Goal: Task Accomplishment & Management: Use online tool/utility

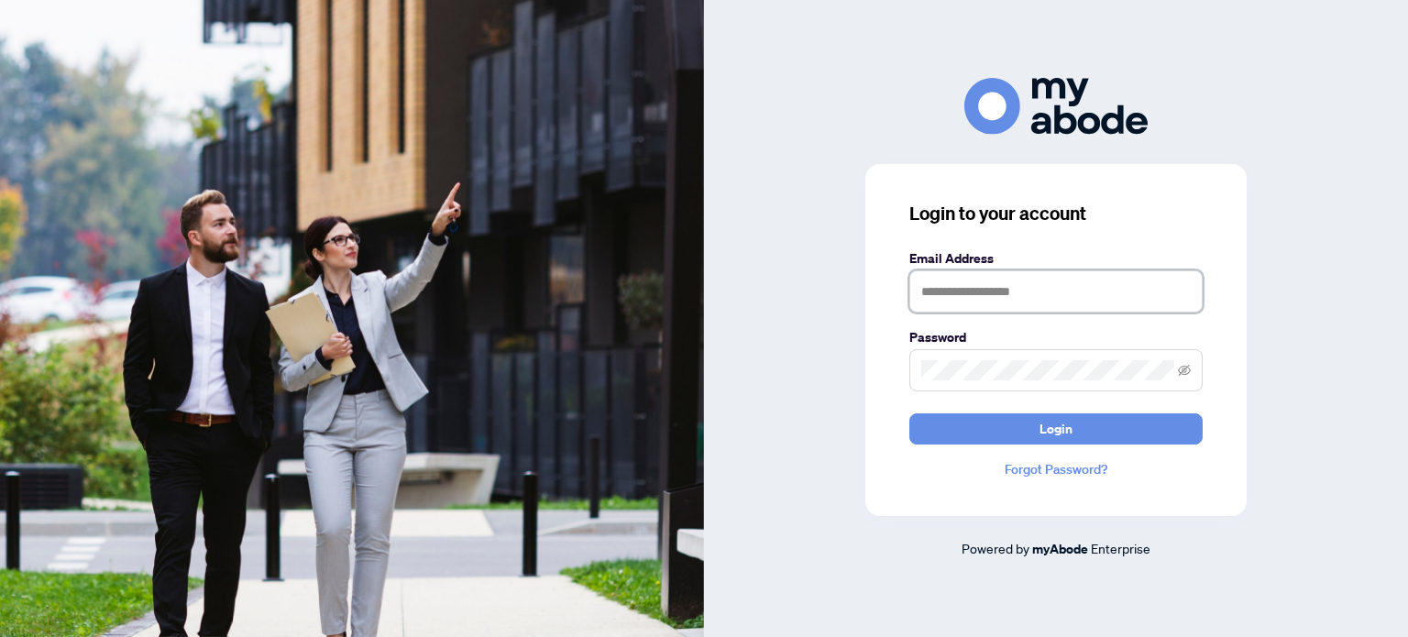
click at [935, 292] on input "text" at bounding box center [1055, 291] width 293 height 42
type input "**********"
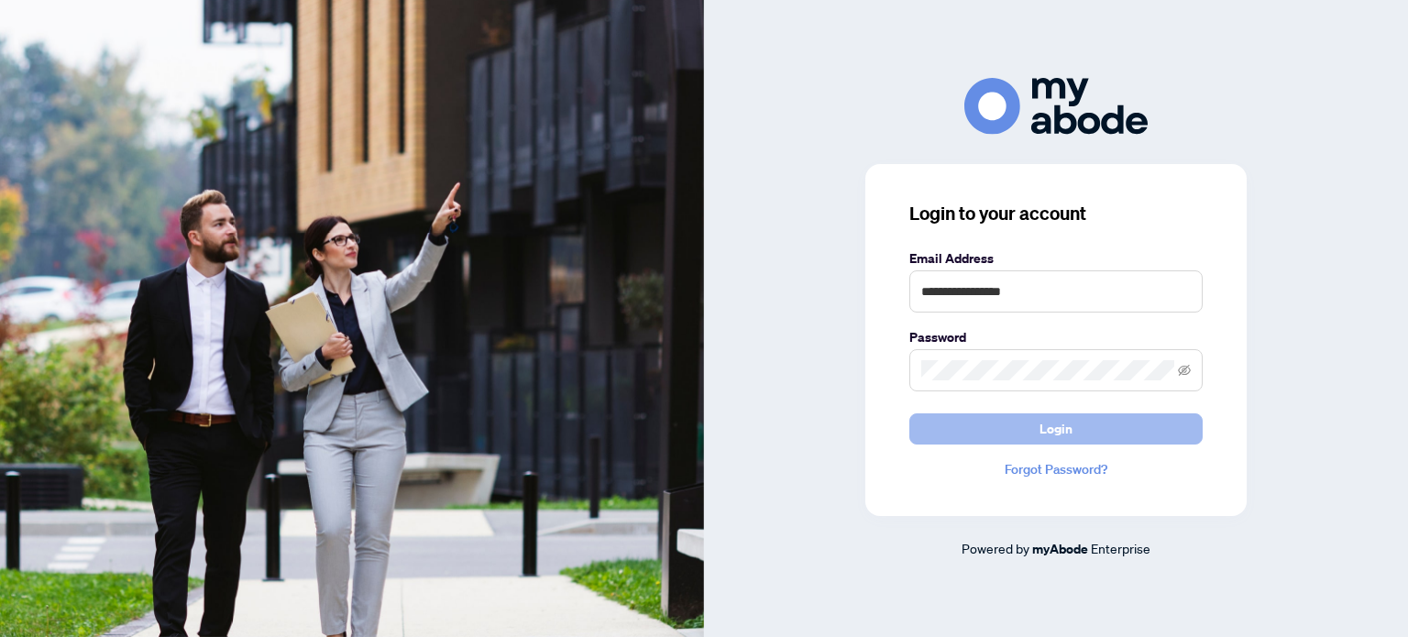
click at [1065, 424] on span "Login" at bounding box center [1055, 428] width 33 height 29
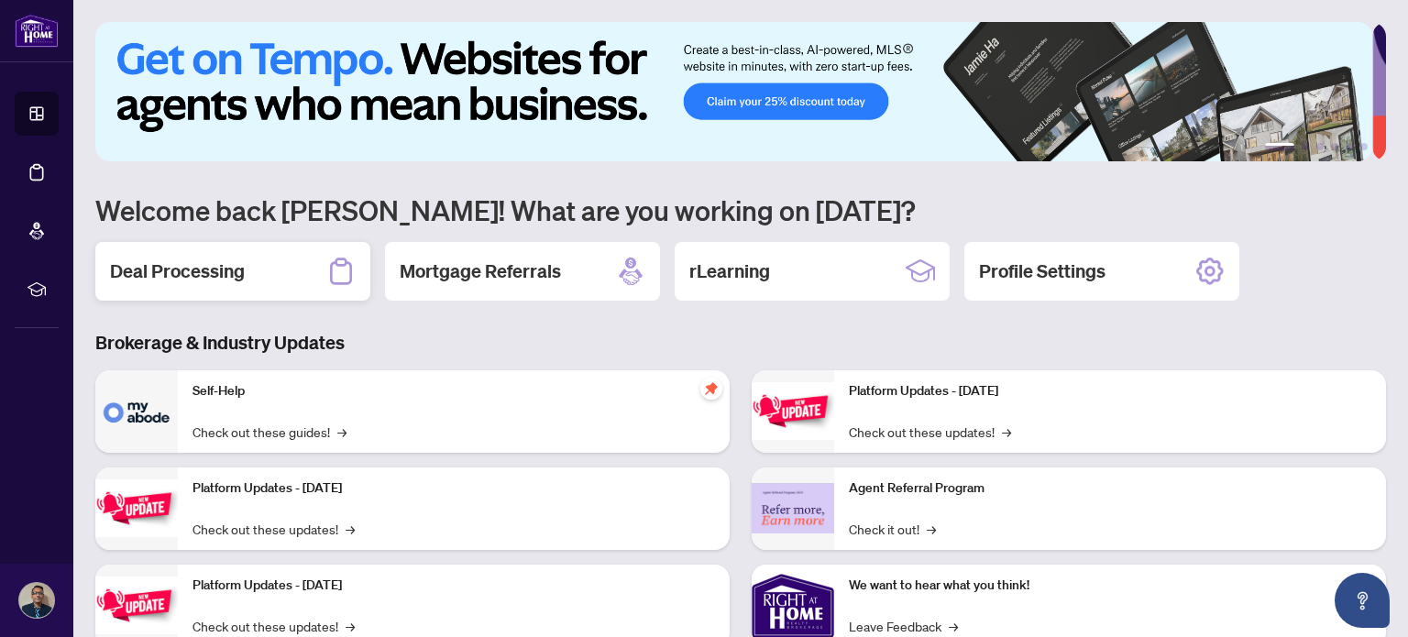
click at [203, 259] on h2 "Deal Processing" at bounding box center [177, 271] width 135 height 26
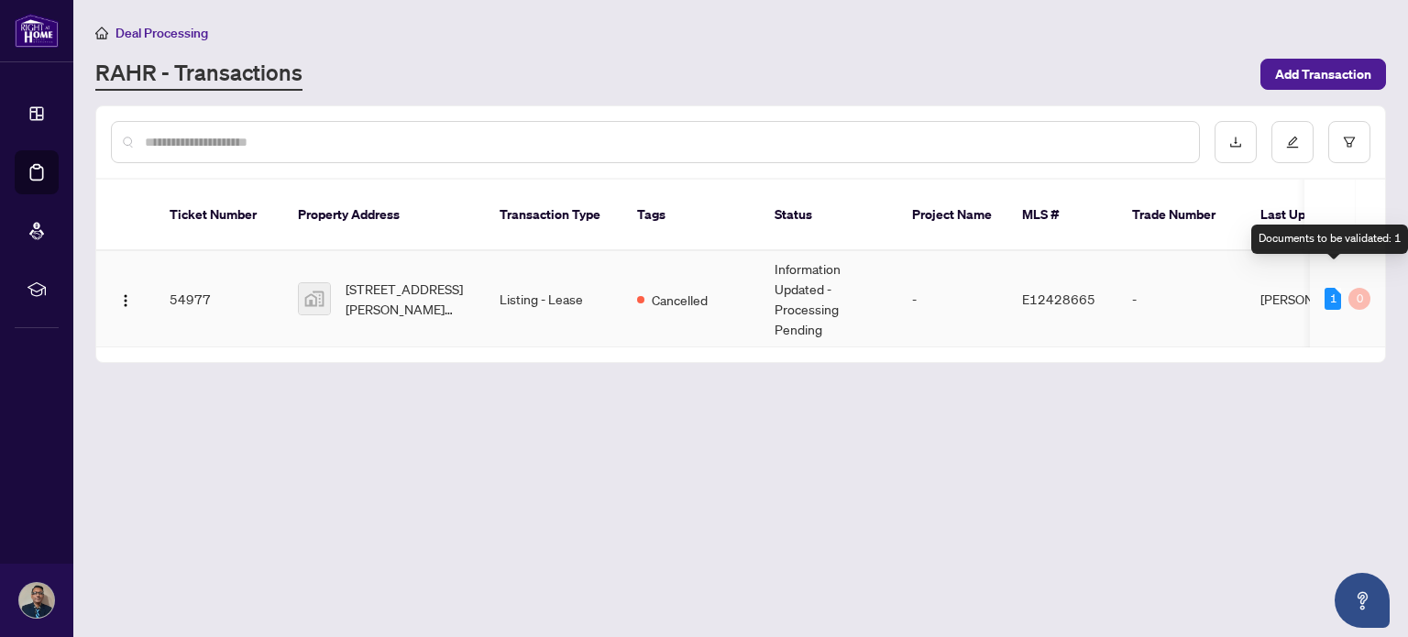
click at [1331, 288] on div "1" at bounding box center [1332, 299] width 16 height 22
click at [1360, 288] on div "0" at bounding box center [1359, 299] width 22 height 22
drag, startPoint x: 1022, startPoint y: 279, endPoint x: 1102, endPoint y: 279, distance: 80.6
click at [1102, 279] on td "E12428665" at bounding box center [1062, 299] width 110 height 96
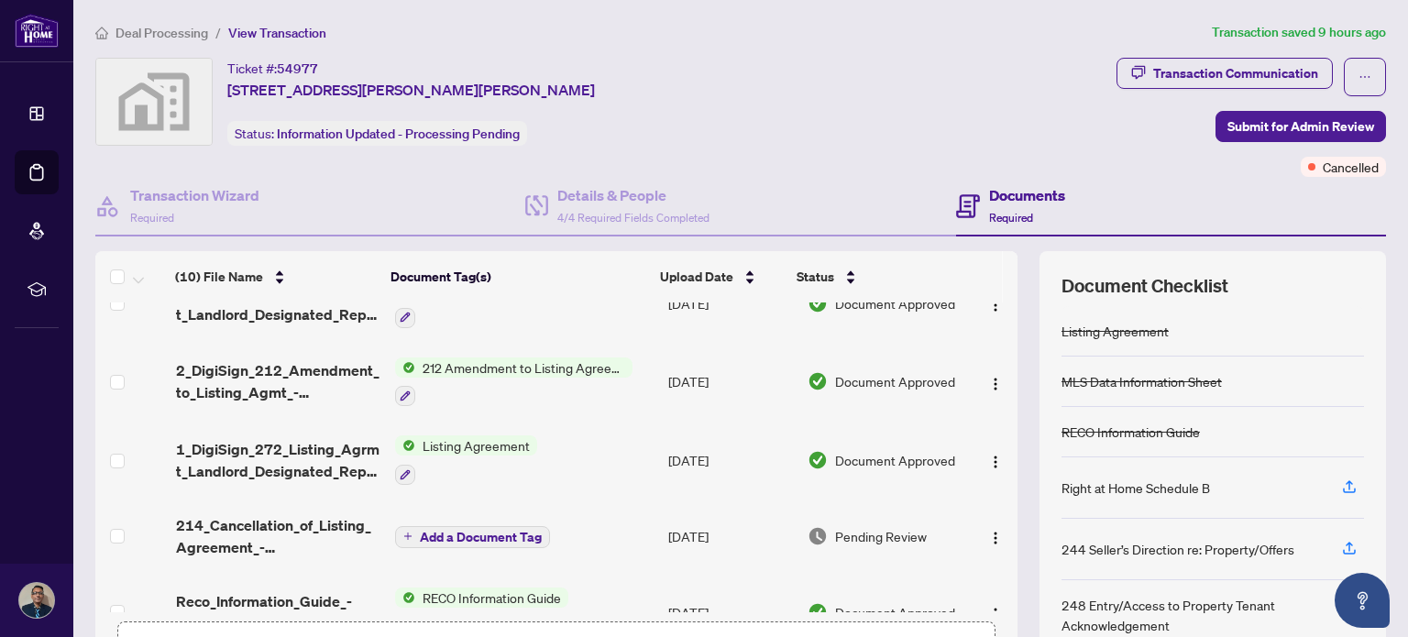
scroll to position [118, 0]
click at [867, 525] on span "Pending Review" at bounding box center [881, 535] width 92 height 20
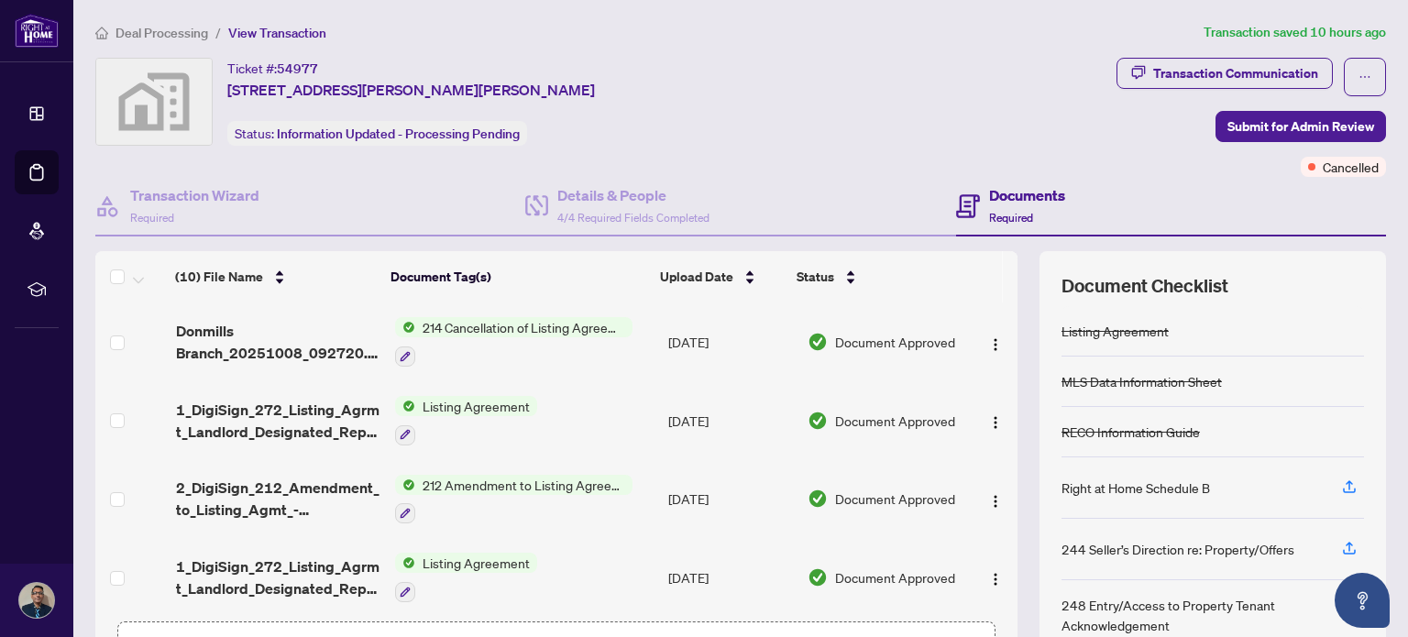
click at [513, 324] on span "214 Cancellation of Listing Agreement - Authority to Offer for Lease" at bounding box center [523, 327] width 217 height 20
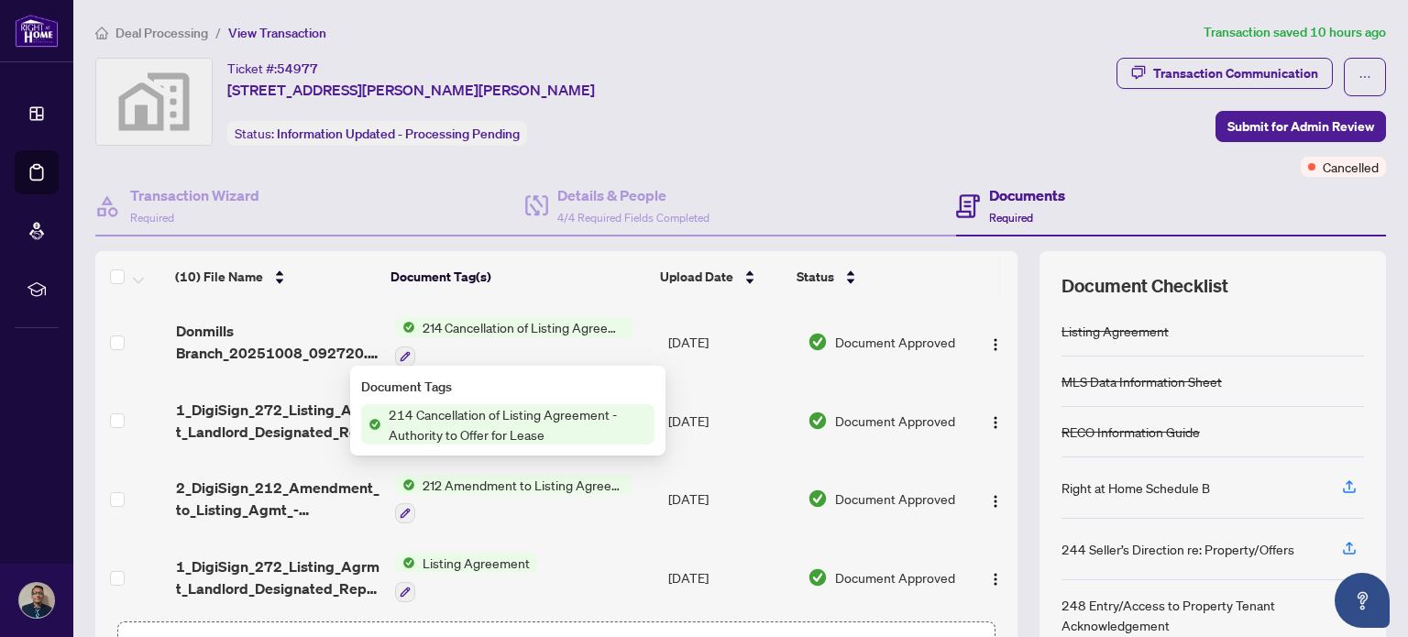
click at [466, 424] on span "214 Cancellation of Listing Agreement - Authority to Offer for Lease" at bounding box center [517, 424] width 273 height 40
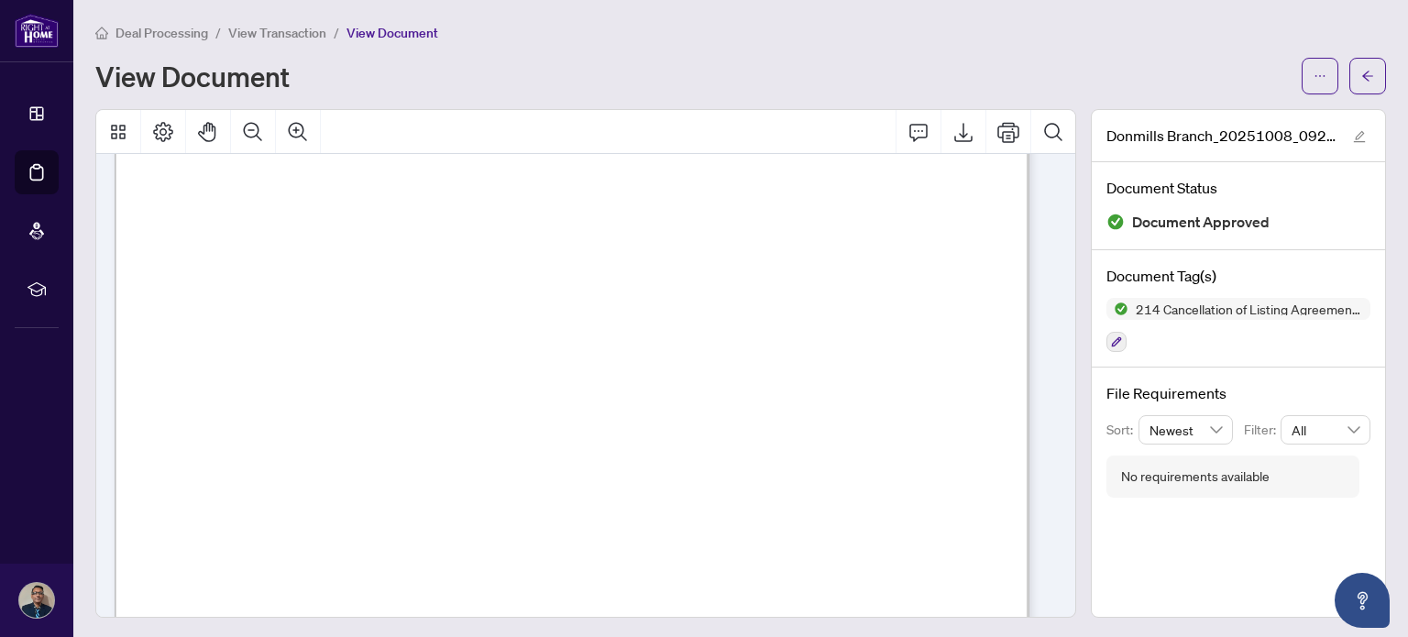
scroll to position [1325, 0]
click at [954, 134] on icon "Export" at bounding box center [963, 132] width 18 height 19
